Goal: Information Seeking & Learning: Check status

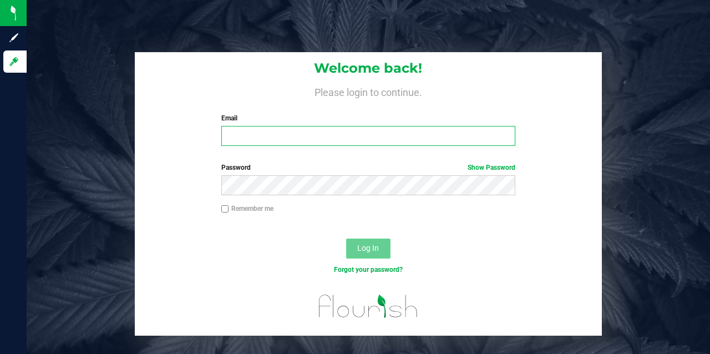
type input "[EMAIL_ADDRESS][DOMAIN_NAME]"
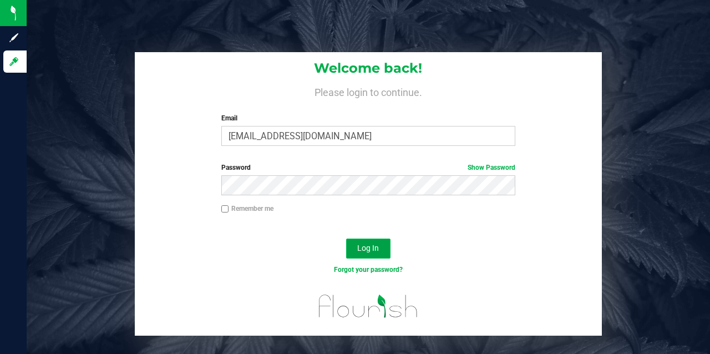
click at [362, 252] on span "Log In" at bounding box center [368, 248] width 22 height 9
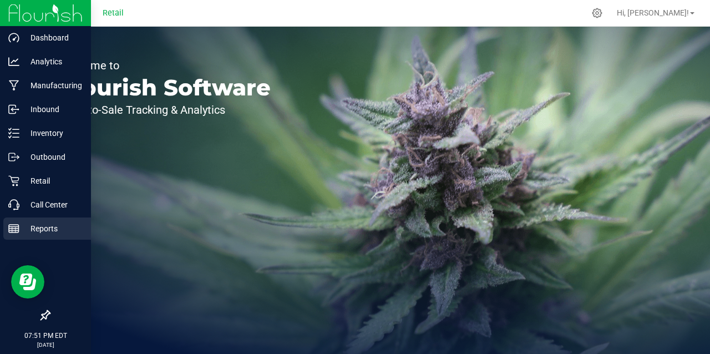
click at [39, 224] on p "Reports" at bounding box center [52, 228] width 67 height 13
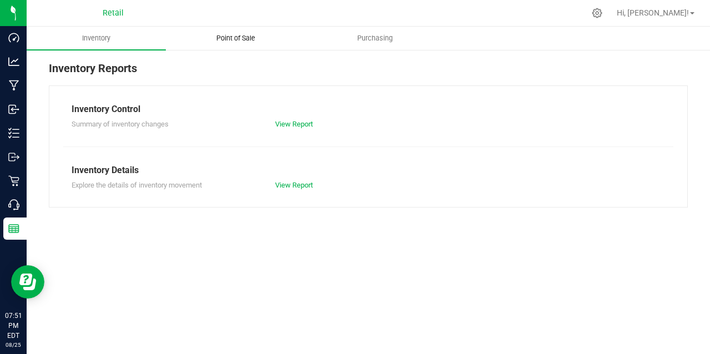
click at [240, 32] on uib-tab-heading "Point of Sale" at bounding box center [235, 38] width 138 height 22
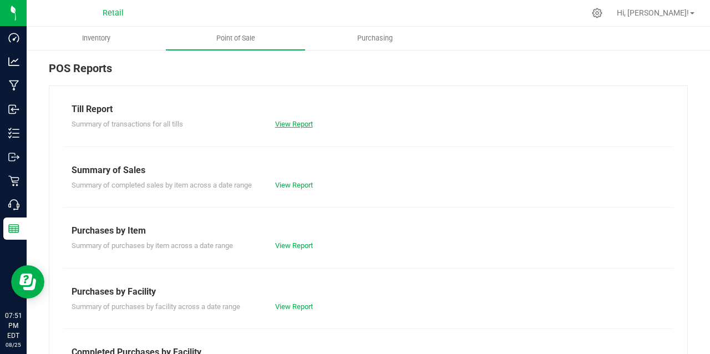
click at [292, 120] on link "View Report" at bounding box center [294, 124] width 38 height 8
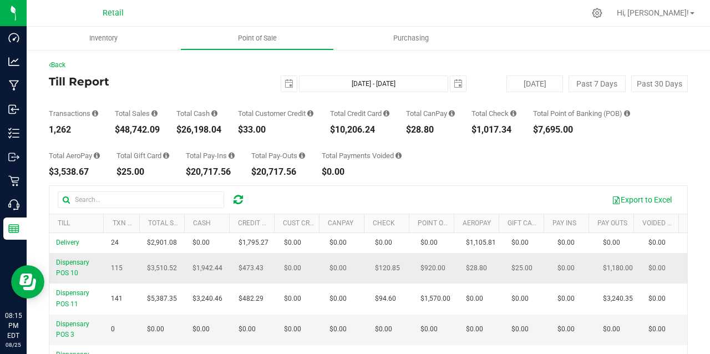
click at [596, 277] on td "$1,180.00" at bounding box center [618, 268] width 45 height 31
click at [596, 267] on td "$1,180.00" at bounding box center [618, 268] width 45 height 31
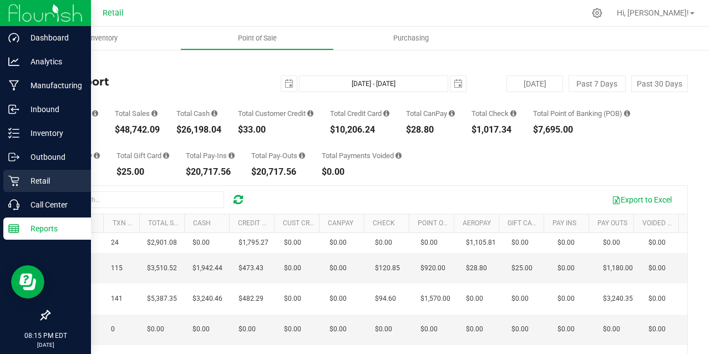
click at [17, 191] on div "Retail" at bounding box center [47, 181] width 88 height 22
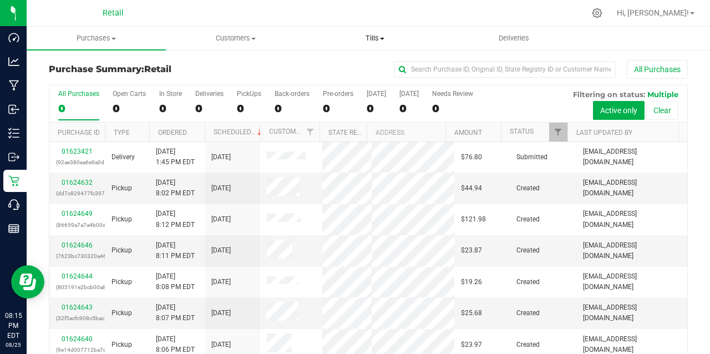
click at [370, 46] on uib-tab-heading "Tills Manage tills Reconcile e-payments" at bounding box center [375, 38] width 138 height 22
click at [349, 72] on span "Manage tills" at bounding box center [342, 66] width 75 height 9
